Goal: Transaction & Acquisition: Purchase product/service

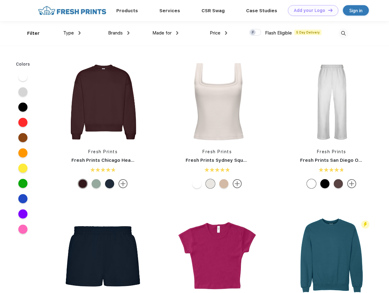
scroll to position [0, 0]
click at [311, 10] on link "Add your Logo Design Tool" at bounding box center [313, 10] width 50 height 11
click at [0, 0] on div "Design Tool" at bounding box center [0, 0] width 0 height 0
click at [327, 10] on link "Add your Logo Design Tool" at bounding box center [313, 10] width 50 height 11
click at [29, 33] on div "Filter" at bounding box center [33, 33] width 13 height 7
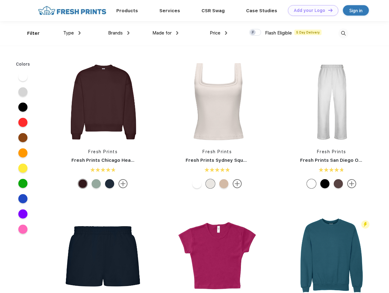
click at [72, 33] on span "Type" at bounding box center [68, 32] width 11 height 5
click at [119, 33] on span "Brands" at bounding box center [115, 32] width 15 height 5
click at [165, 33] on span "Made for" at bounding box center [161, 32] width 19 height 5
click at [219, 33] on span "Price" at bounding box center [215, 32] width 11 height 5
click at [255, 33] on div at bounding box center [255, 32] width 12 height 7
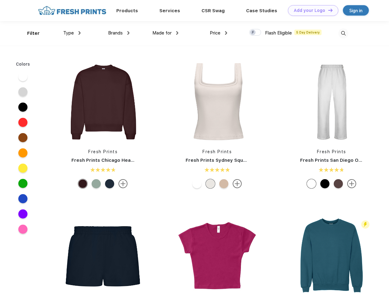
click at [253, 33] on input "checkbox" at bounding box center [251, 31] width 4 height 4
click at [343, 33] on img at bounding box center [343, 33] width 10 height 10
